Goal: Task Accomplishment & Management: Use online tool/utility

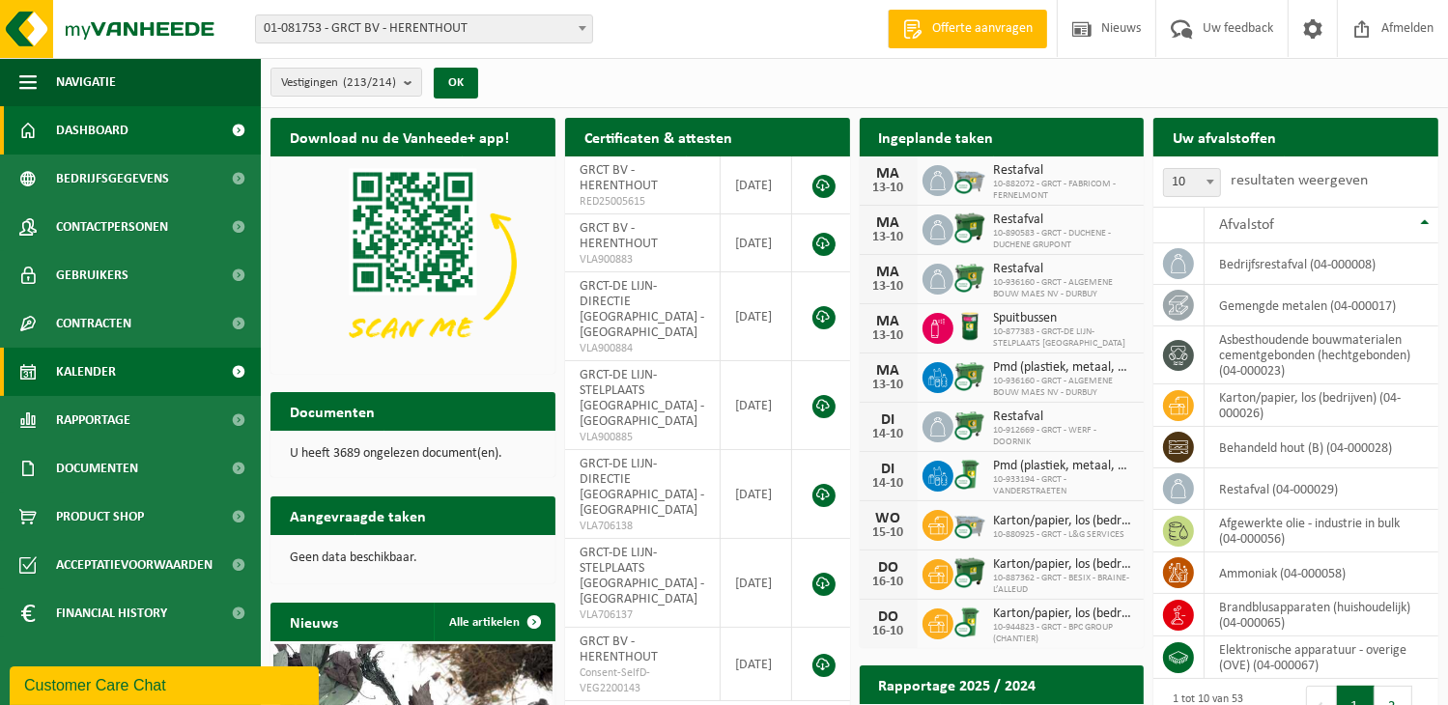
click at [235, 376] on span at bounding box center [238, 372] width 43 height 48
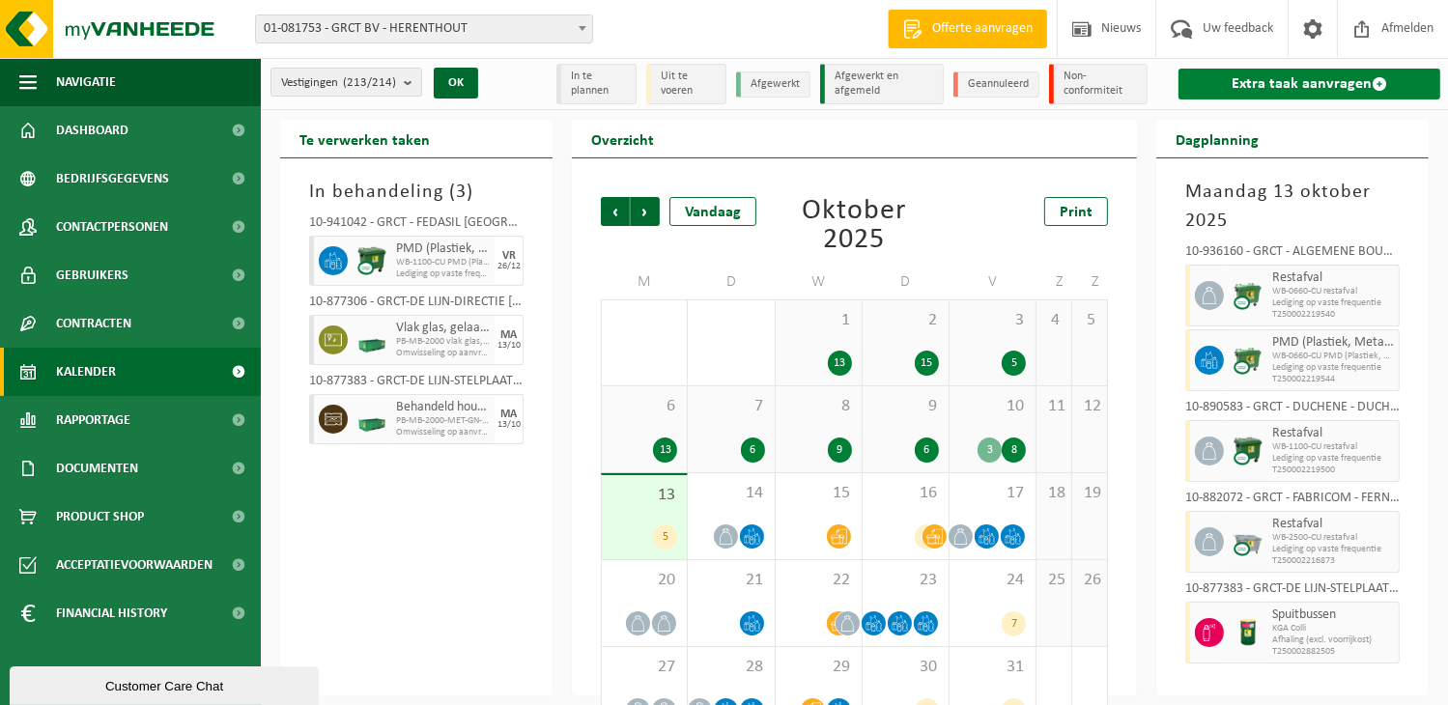
click at [1295, 82] on link "Extra taak aanvragen" at bounding box center [1310, 84] width 262 height 31
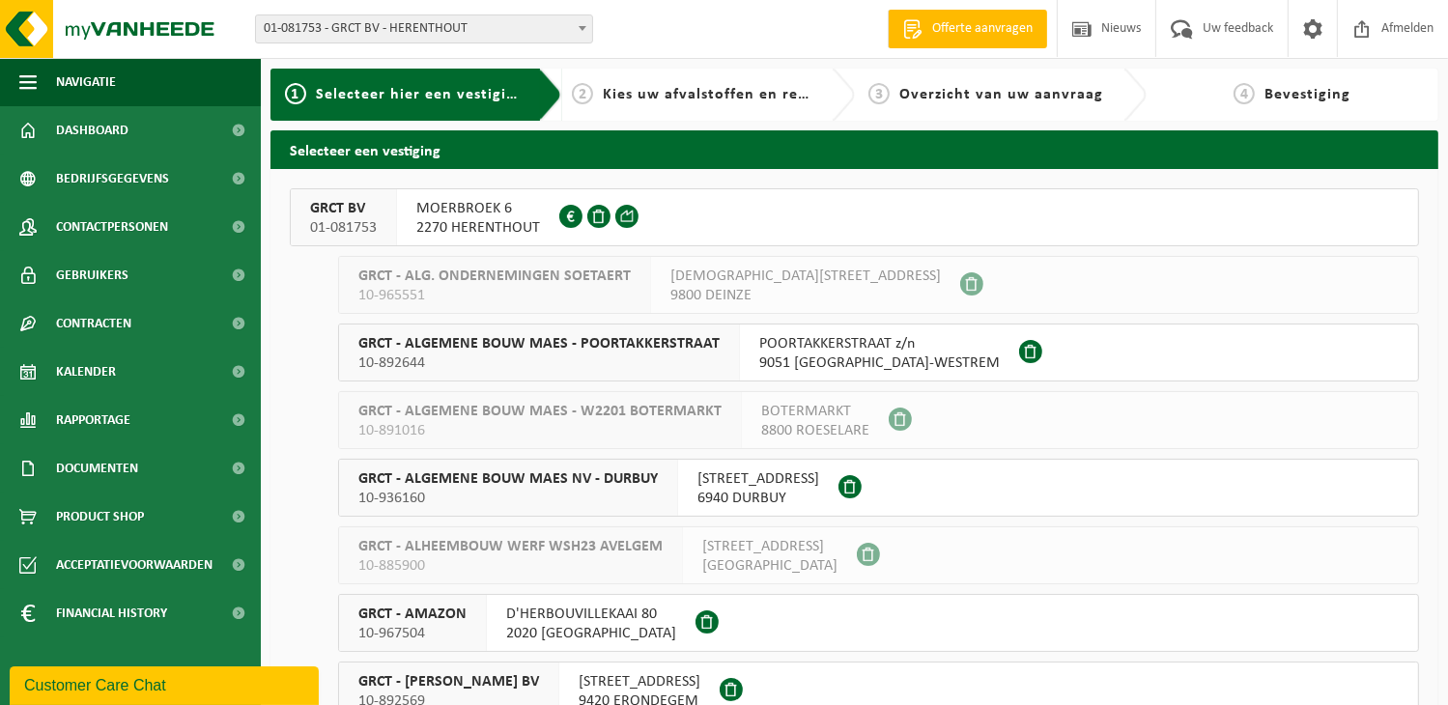
click at [463, 212] on span "MOERBROEK 6" at bounding box center [478, 208] width 124 height 19
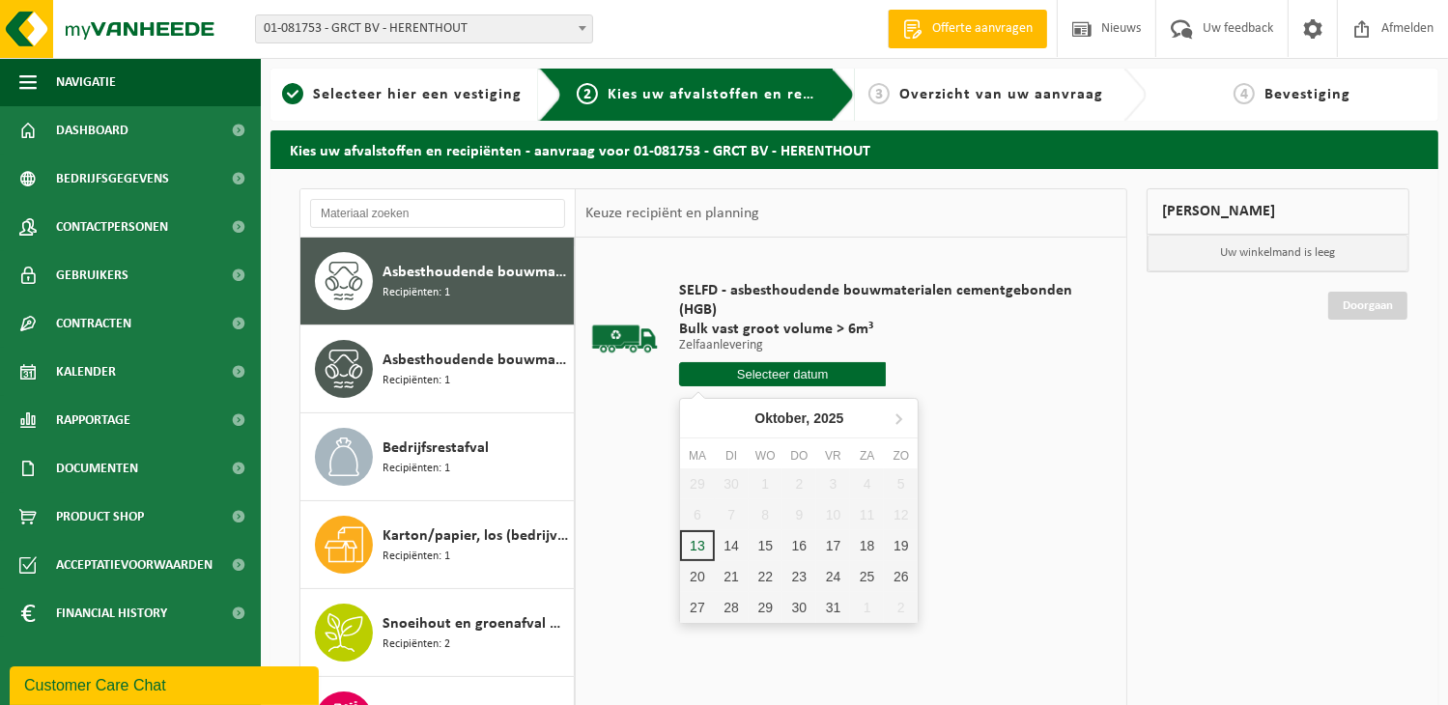
click at [783, 372] on input "text" at bounding box center [782, 374] width 207 height 24
click at [730, 542] on div "14" at bounding box center [732, 545] width 34 height 31
type input "Van 2025-10-14"
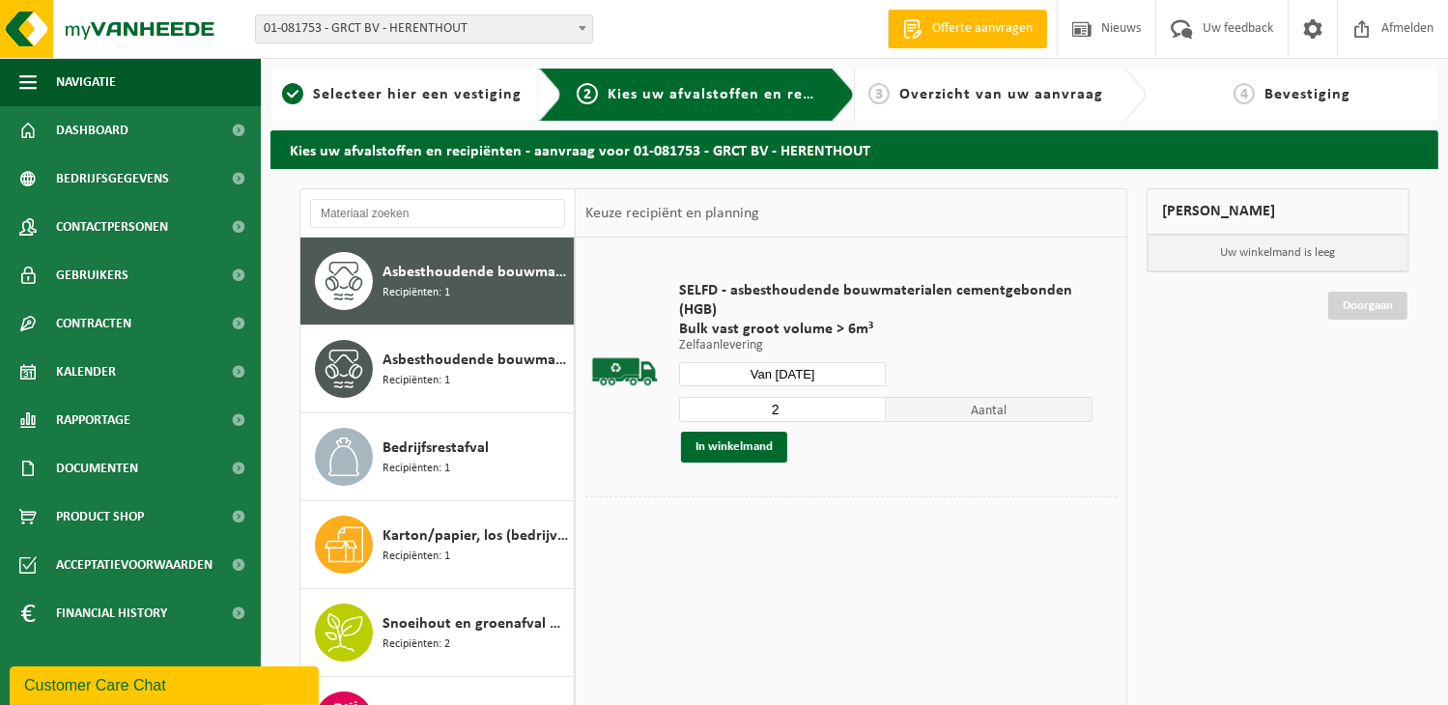
click at [875, 401] on input "2" at bounding box center [782, 409] width 207 height 25
click at [875, 401] on input "3" at bounding box center [782, 409] width 207 height 25
click at [875, 401] on input "4" at bounding box center [782, 409] width 207 height 25
click at [875, 402] on input "5" at bounding box center [782, 409] width 207 height 25
click at [875, 402] on input "6" at bounding box center [782, 409] width 207 height 25
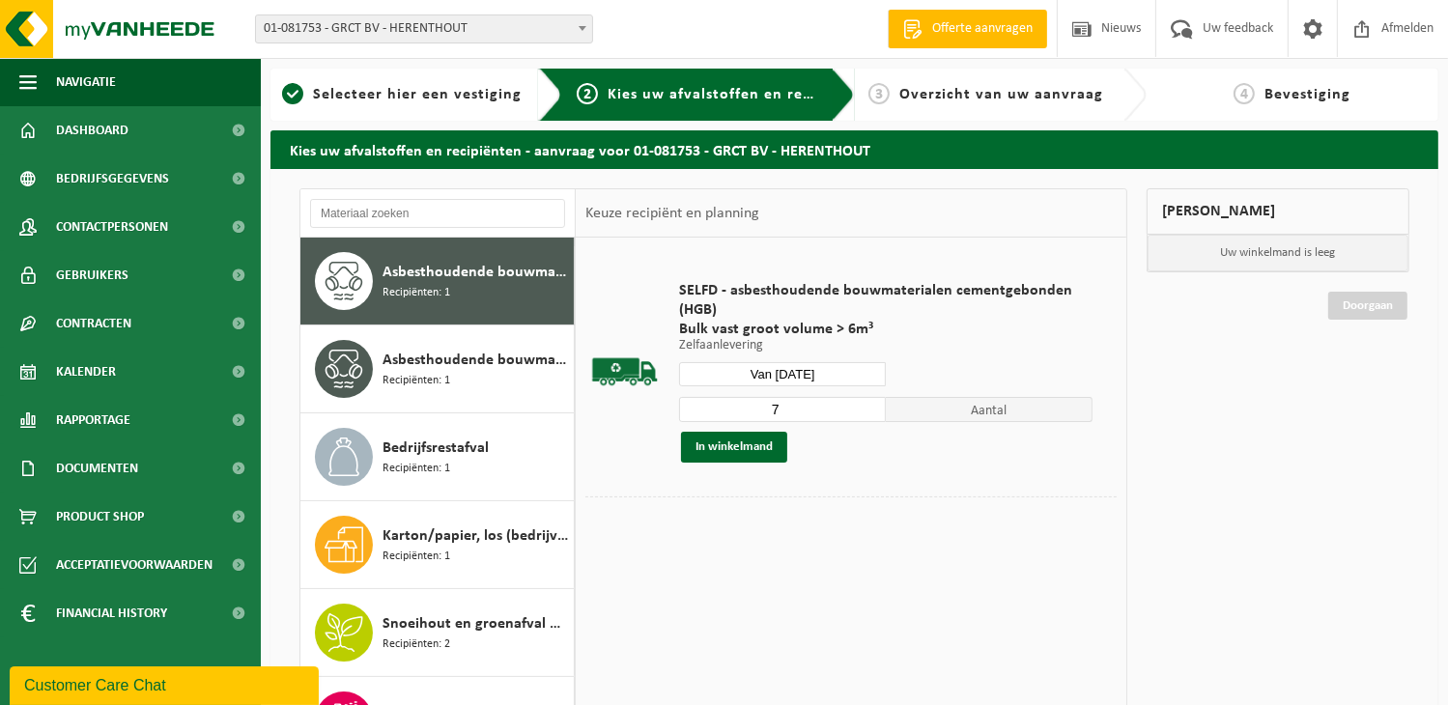
click at [875, 402] on input "7" at bounding box center [782, 409] width 207 height 25
click at [875, 402] on input "8" at bounding box center [782, 409] width 207 height 25
click at [875, 402] on input "9" at bounding box center [782, 409] width 207 height 25
type input "10"
click at [875, 402] on input "10" at bounding box center [782, 409] width 207 height 25
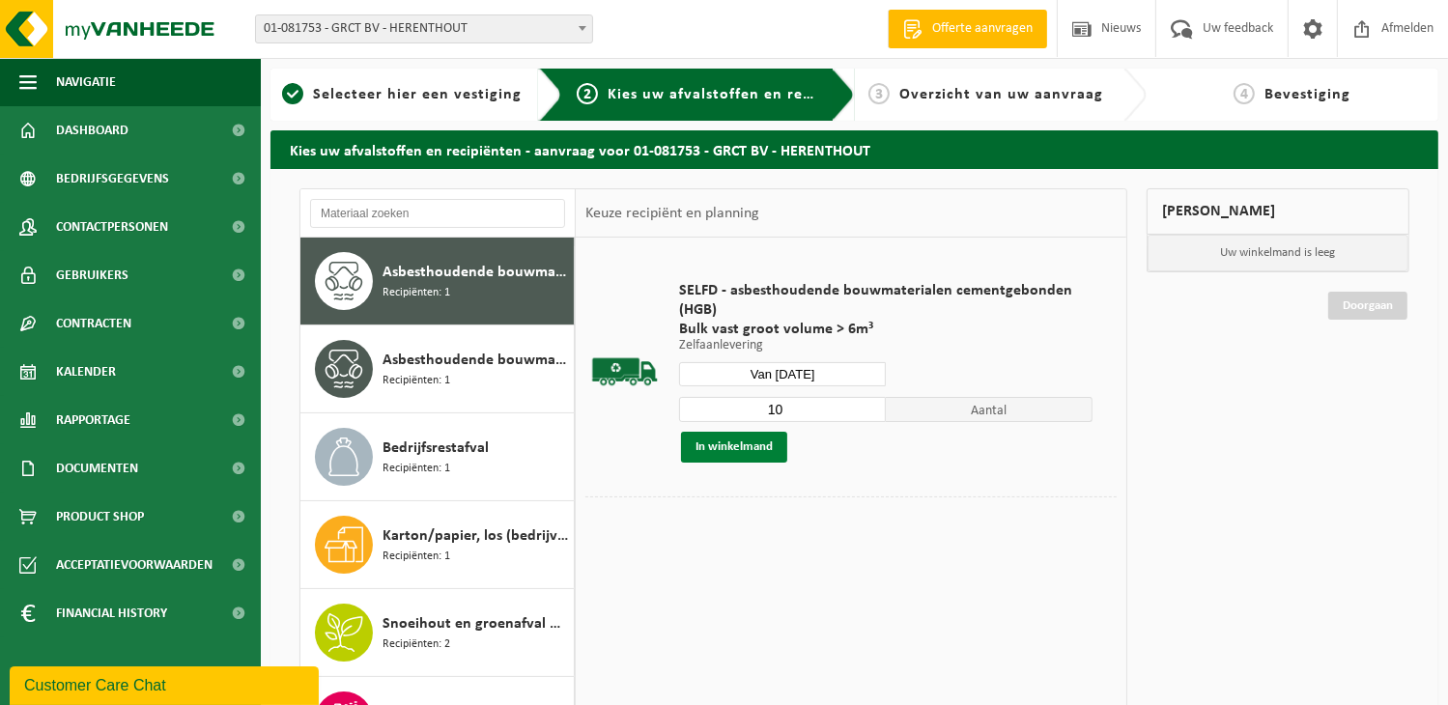
click at [704, 446] on button "In winkelmand" at bounding box center [734, 447] width 106 height 31
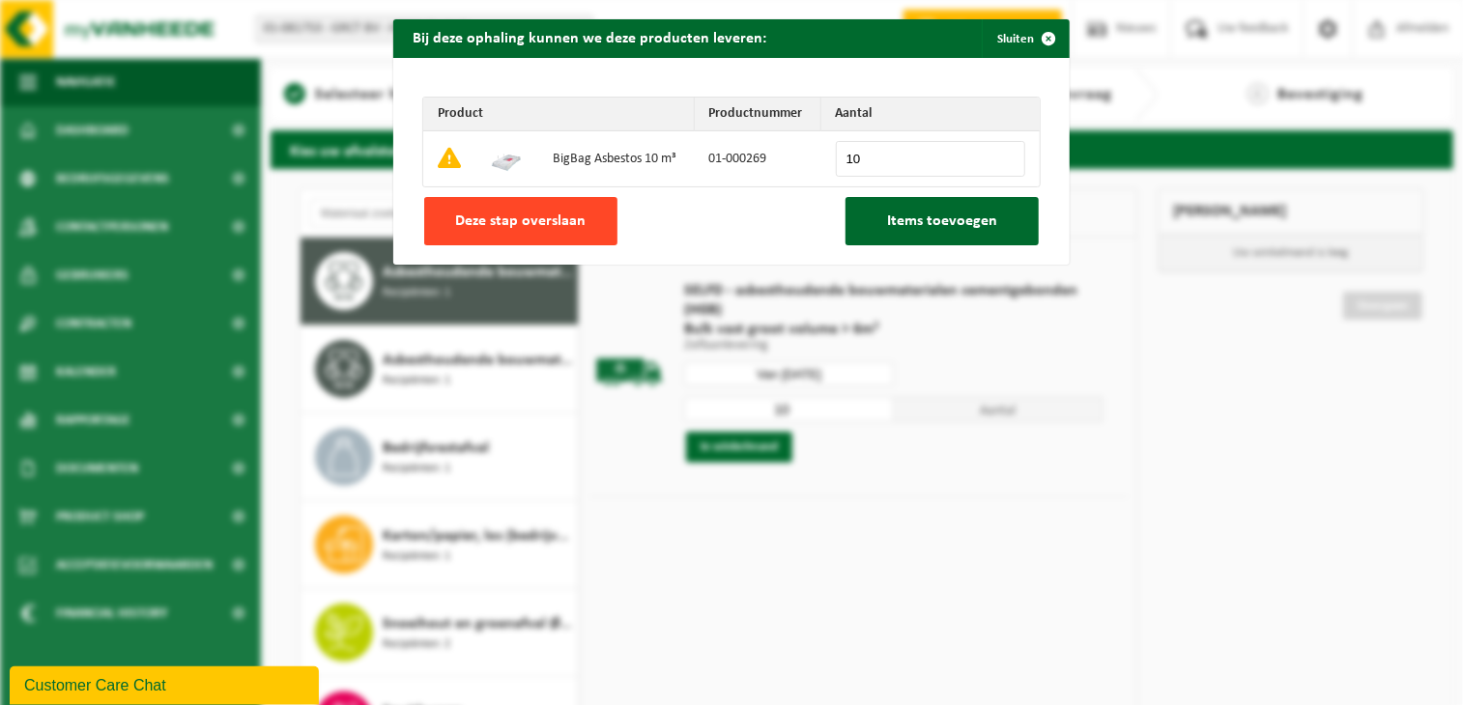
click at [493, 216] on span "Deze stap overslaan" at bounding box center [521, 221] width 130 height 15
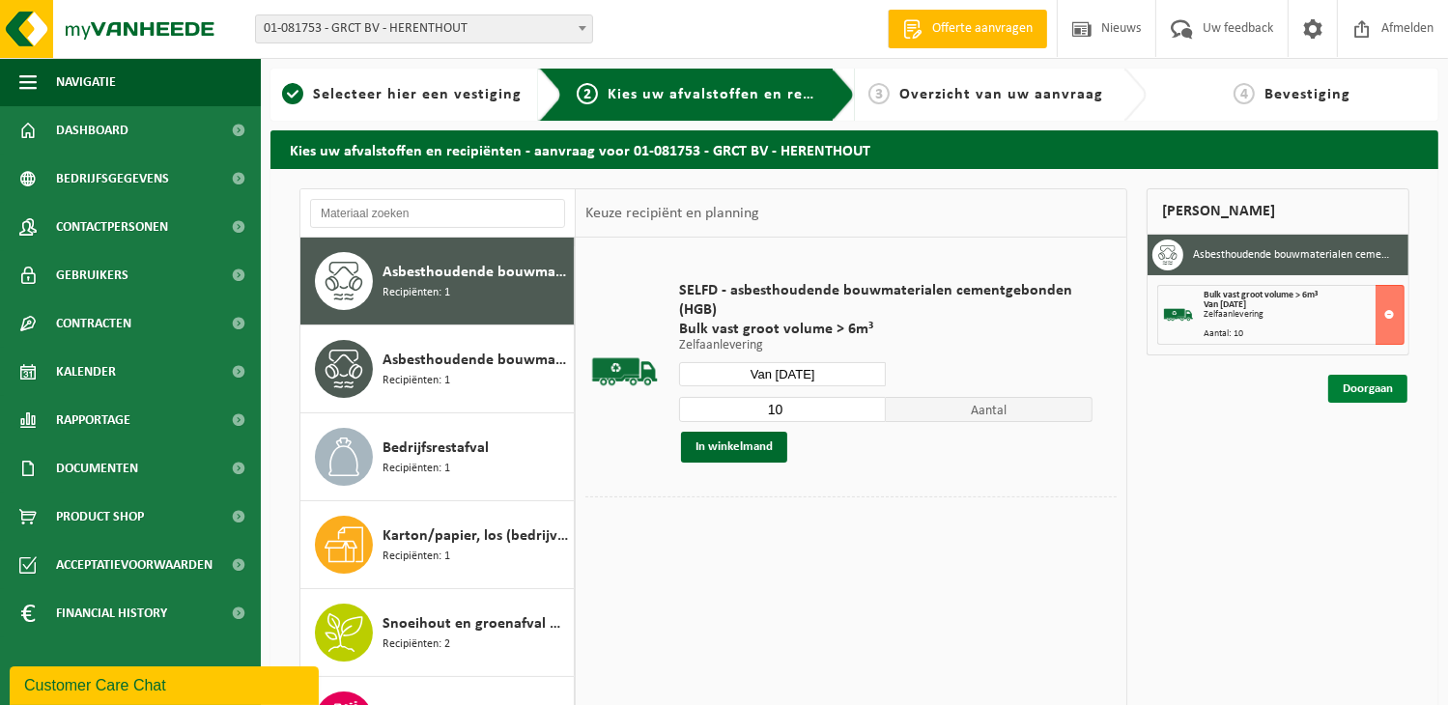
click at [1375, 392] on link "Doorgaan" at bounding box center [1367, 389] width 79 height 28
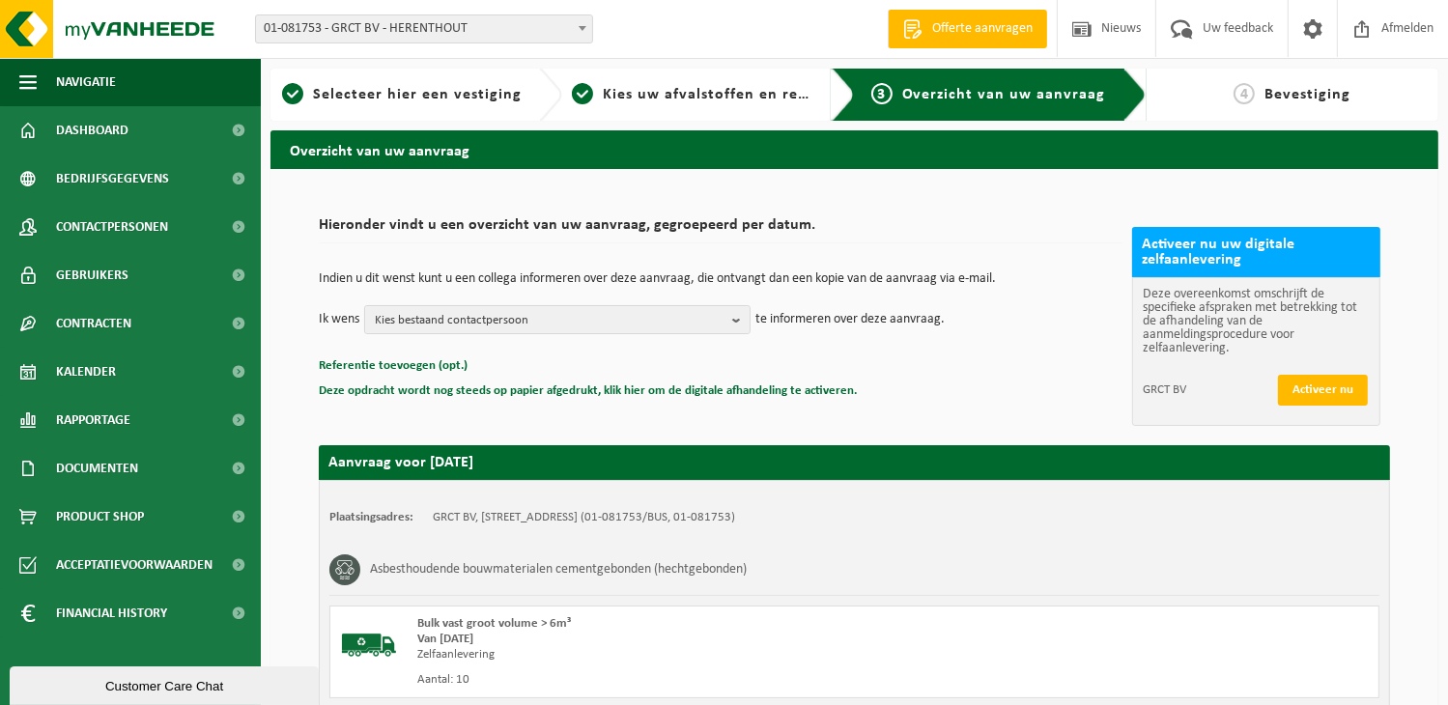
scroll to position [242, 0]
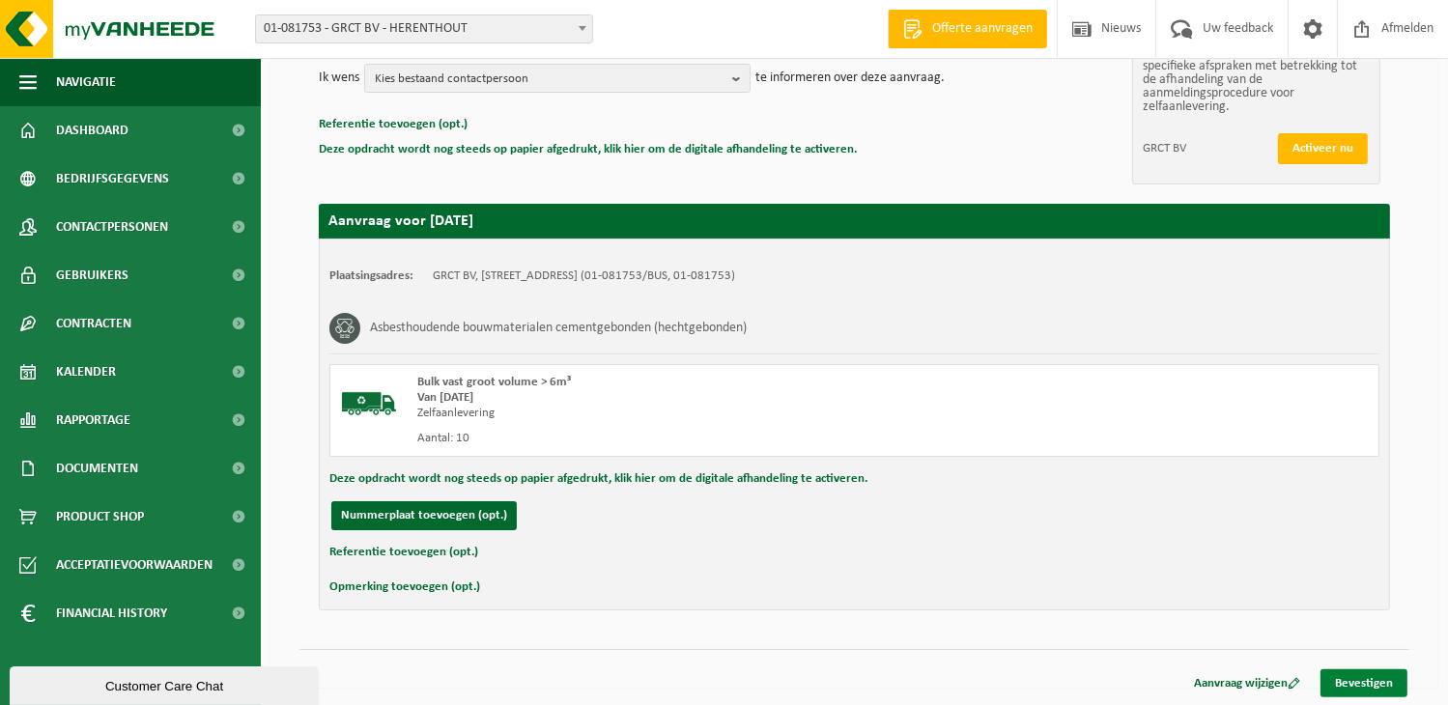
click at [1373, 680] on link "Bevestigen" at bounding box center [1364, 683] width 87 height 28
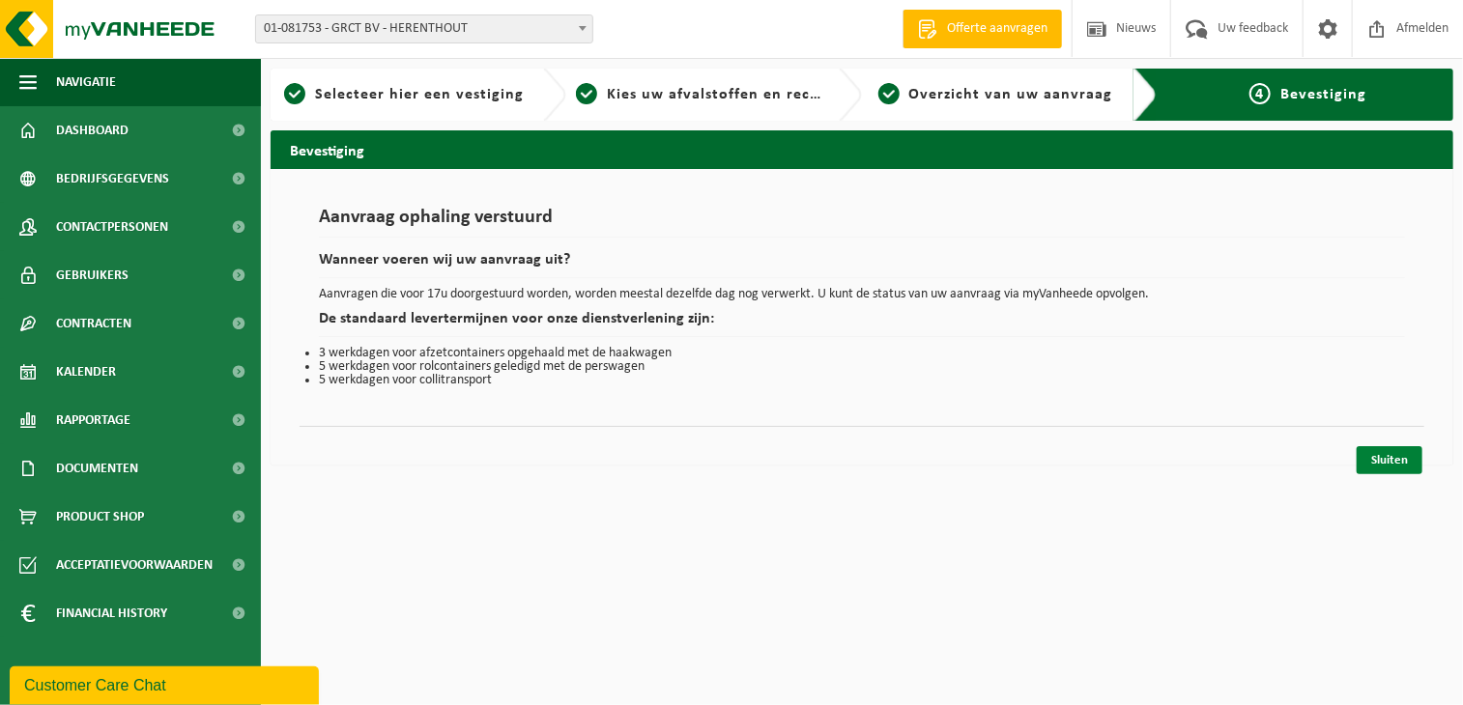
click at [1395, 458] on link "Sluiten" at bounding box center [1389, 460] width 66 height 28
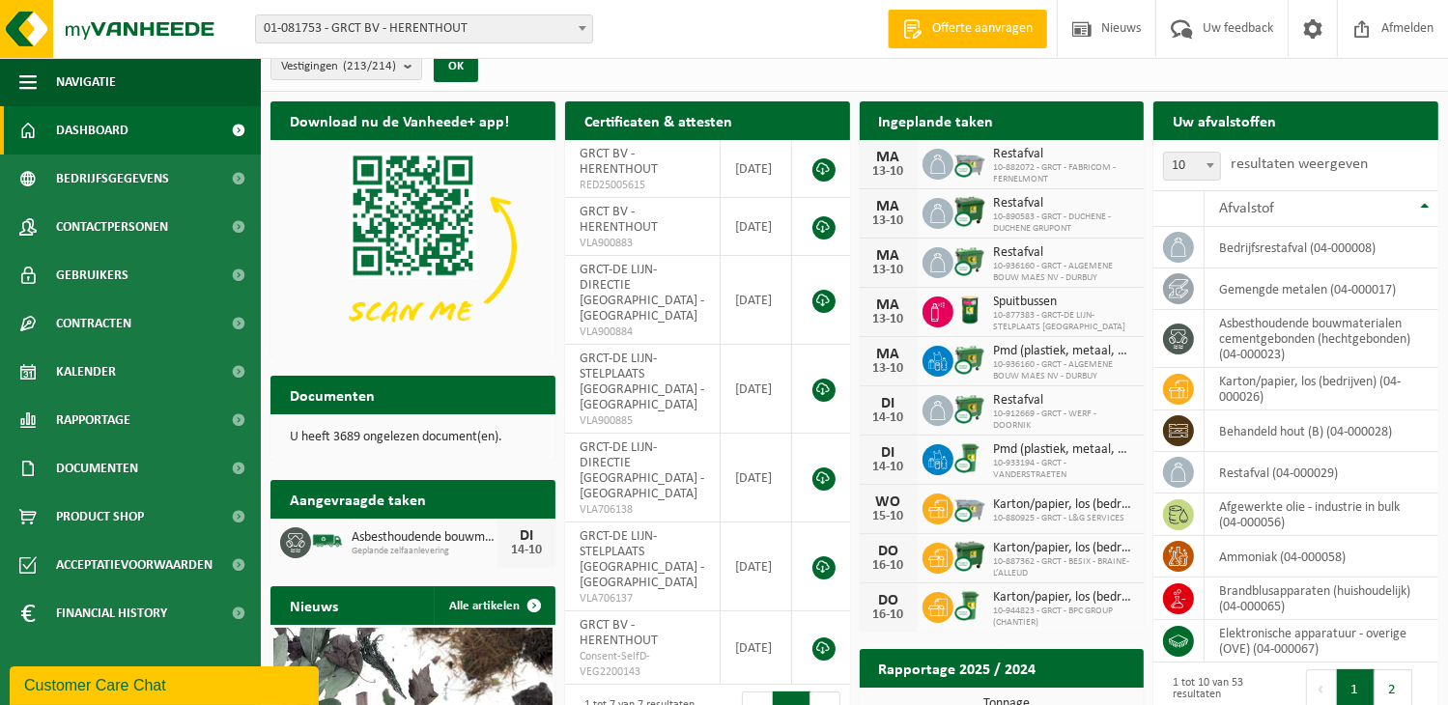
scroll to position [271, 0]
